Goal: Communication & Community: Answer question/provide support

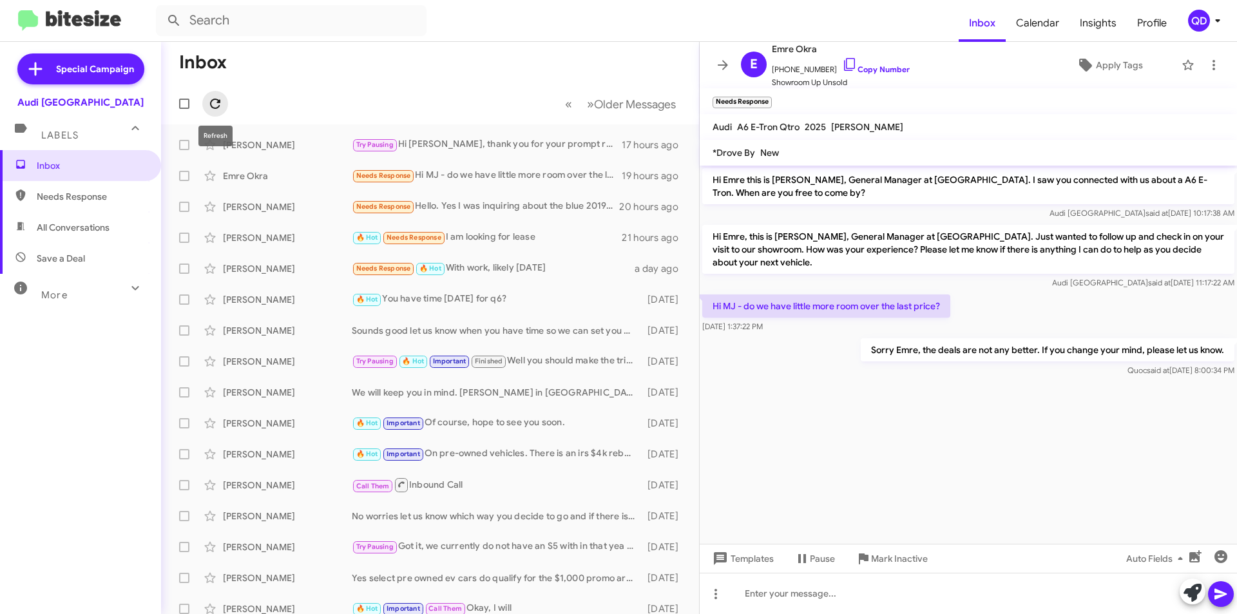
click at [216, 105] on icon at bounding box center [214, 103] width 15 height 15
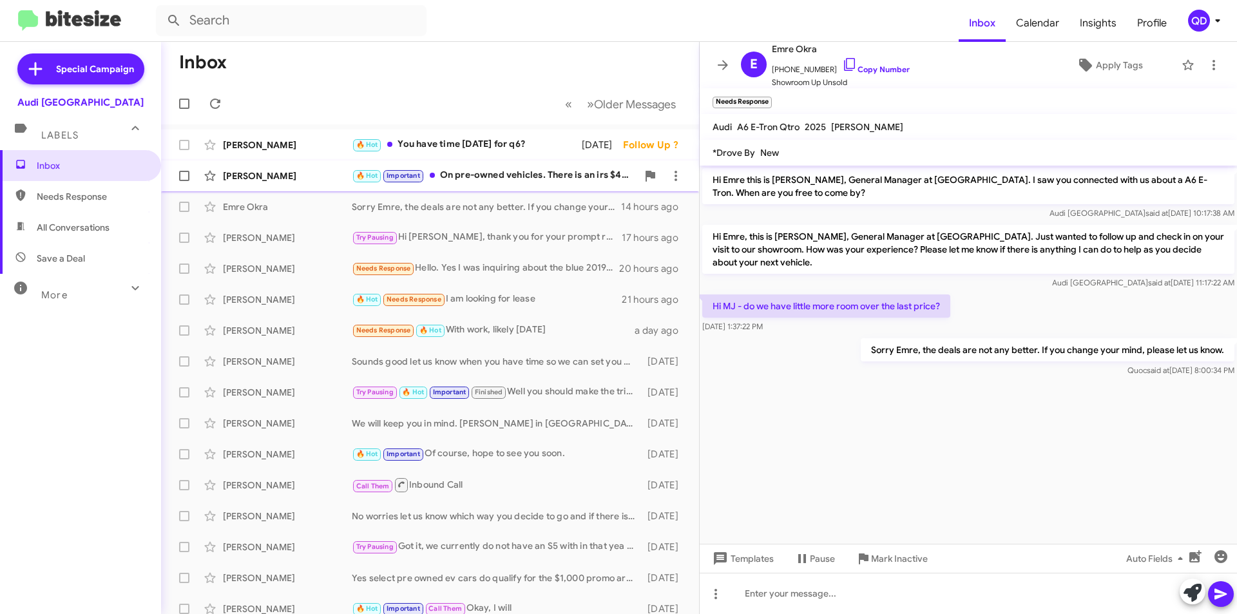
click at [513, 184] on div "[PERSON_NAME] 🔥 Hot Important On pre-owned vehicles. There is an irs $4k rebate…" at bounding box center [429, 176] width 517 height 26
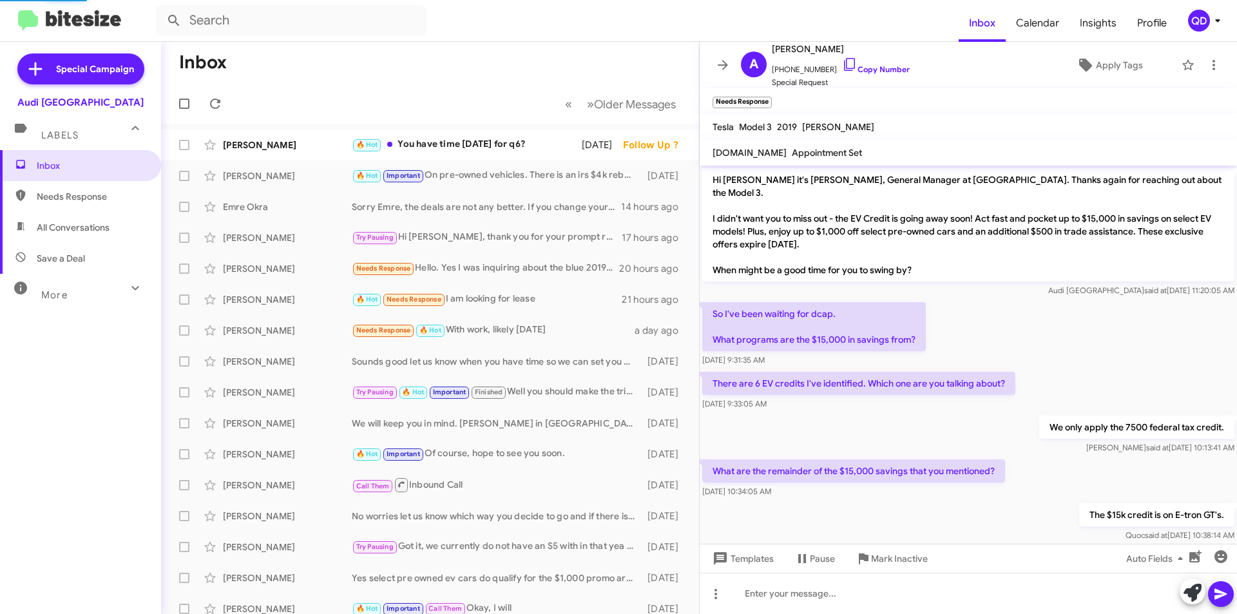
scroll to position [345, 0]
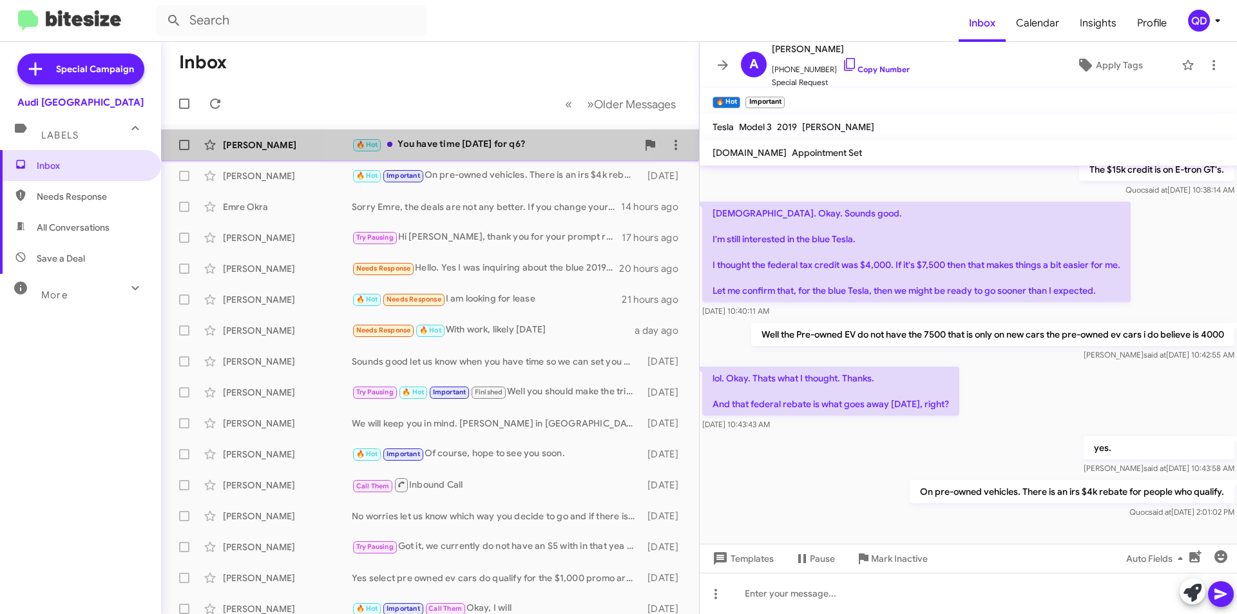
click at [488, 149] on div "🔥 Hot You have time today for q6?" at bounding box center [494, 144] width 285 height 15
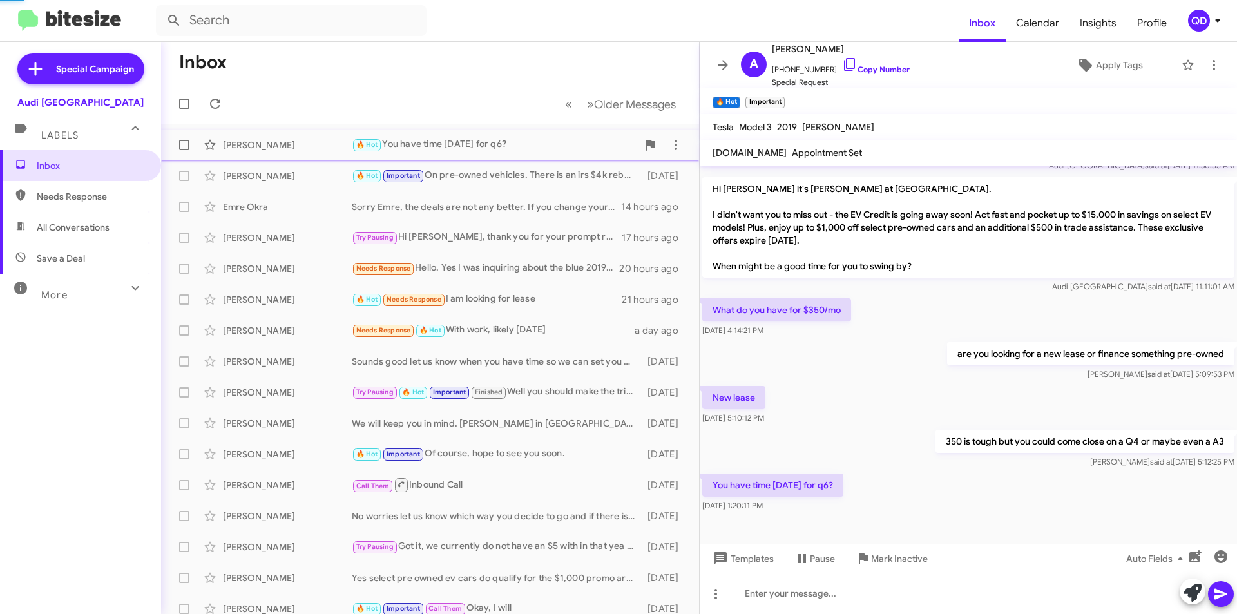
scroll to position [213, 0]
